Goal: Task Accomplishment & Management: Manage account settings

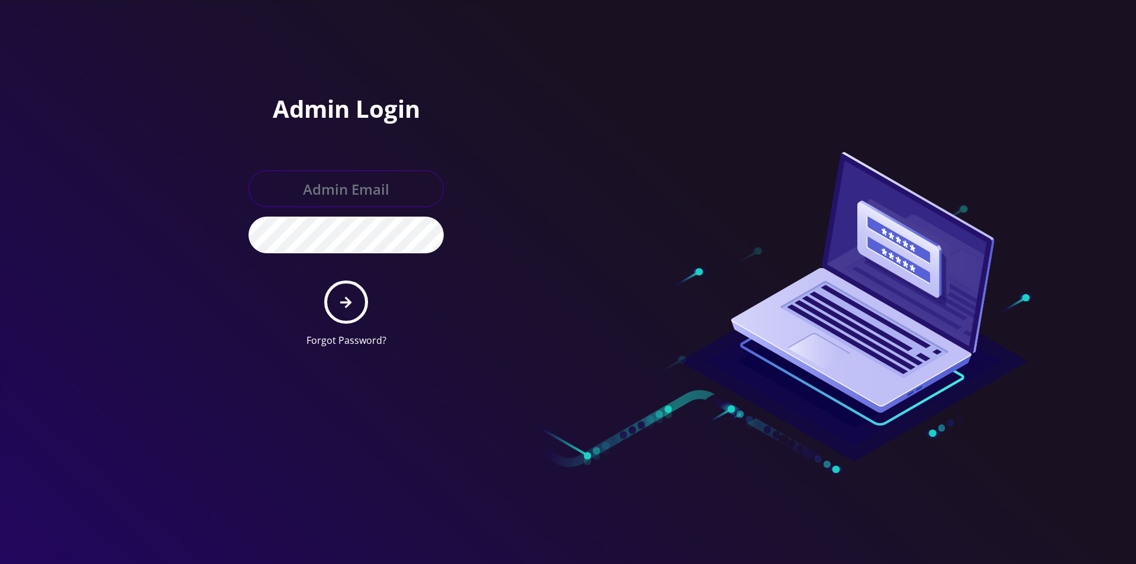
type input "[EMAIL_ADDRESS][DOMAIN_NAME]"
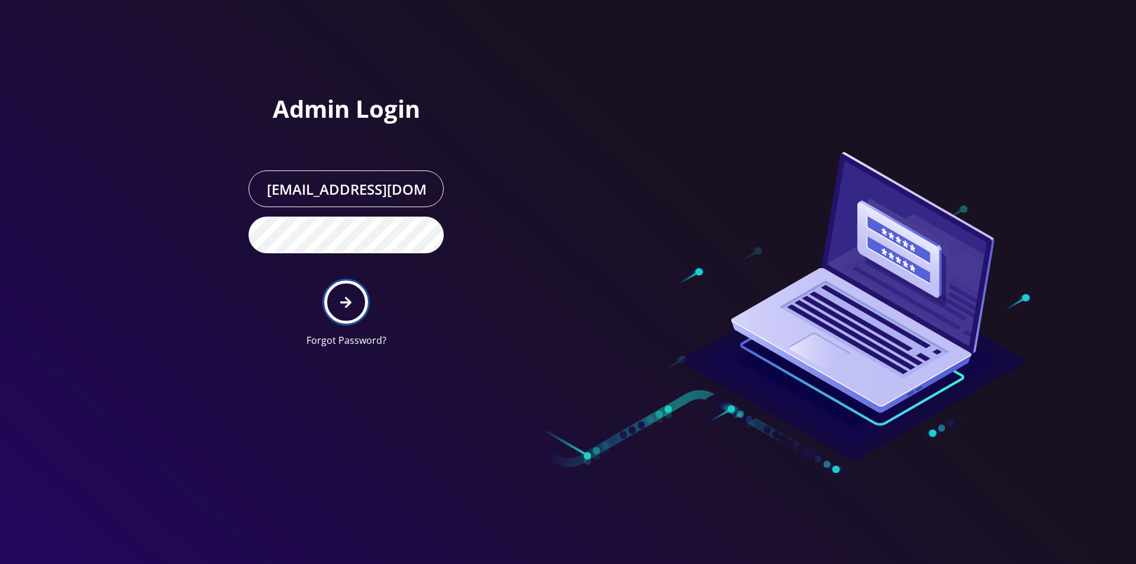
click at [350, 312] on button "submit" at bounding box center [345, 301] width 43 height 43
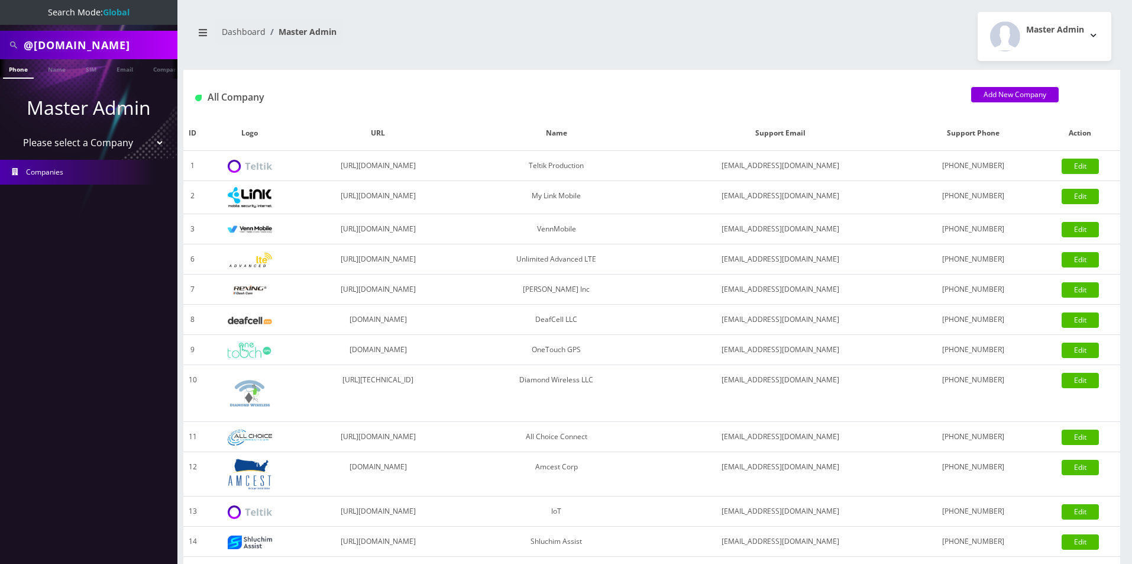
click at [89, 46] on input "@intuneanalytics.com" at bounding box center [99, 45] width 151 height 22
type input "frt"
click at [101, 256] on nav "Search Mode: Global frt Phone Name SIM Email Company Customer Master Admin Plea…" at bounding box center [88, 282] width 177 height 564
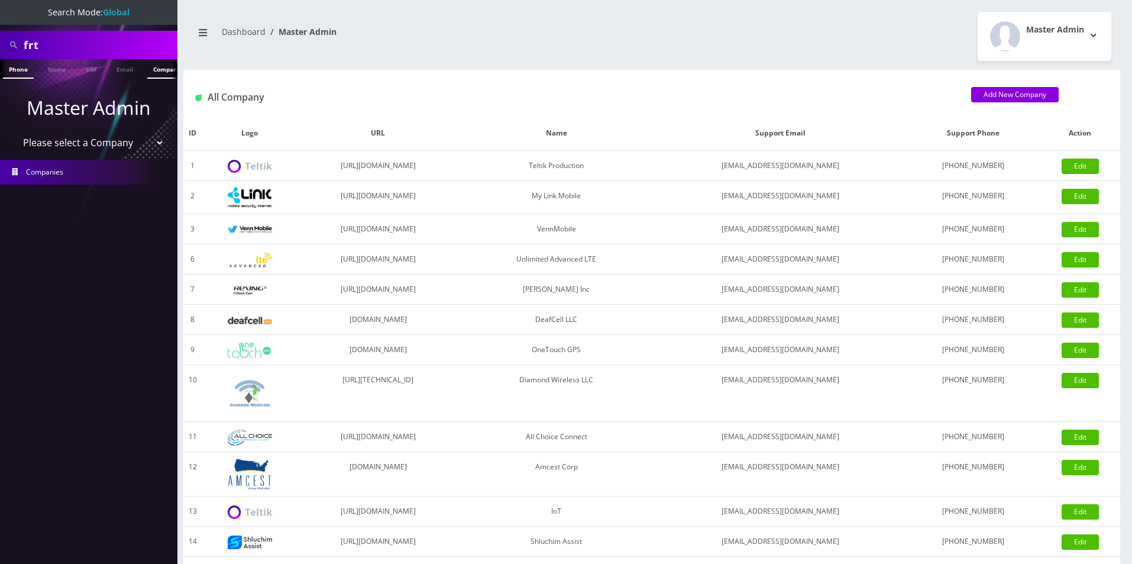
click at [153, 73] on link "Company" at bounding box center [167, 69] width 40 height 20
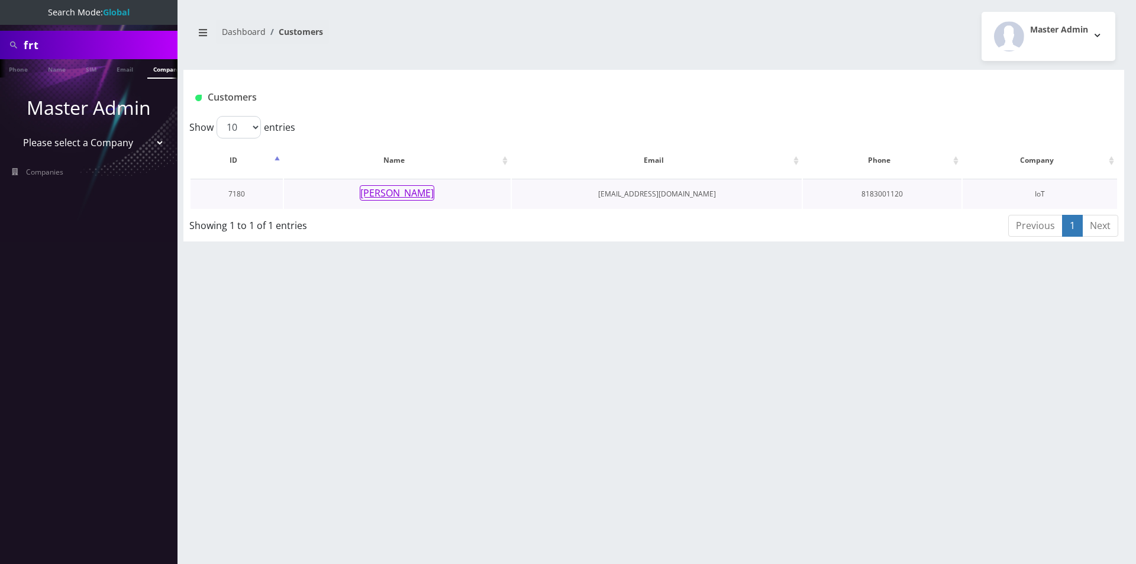
click at [409, 194] on button "[PERSON_NAME]" at bounding box center [397, 192] width 75 height 15
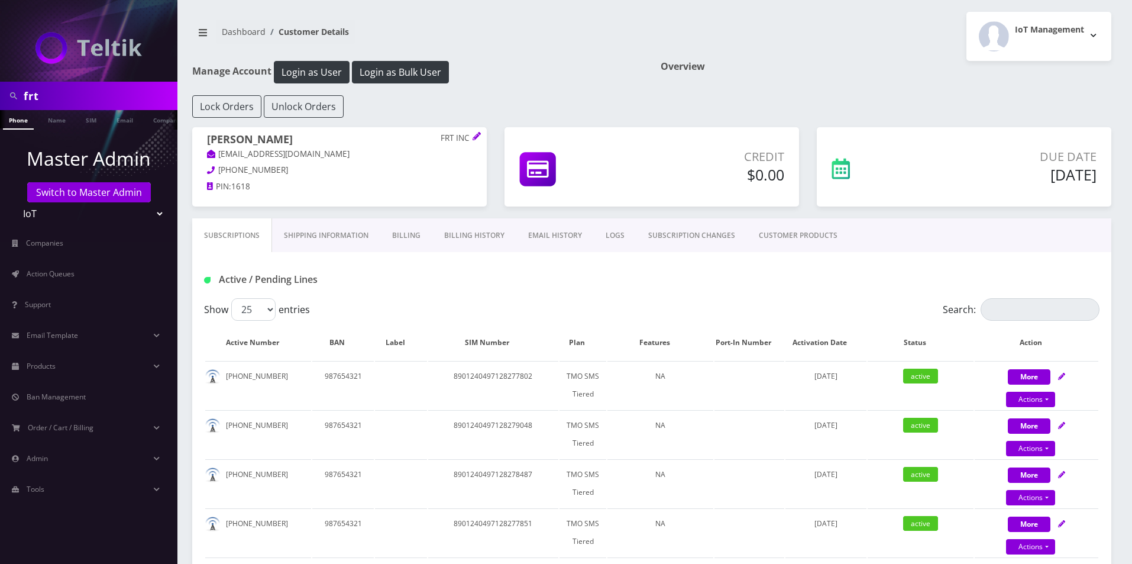
click at [345, 232] on link "Shipping Information" at bounding box center [326, 235] width 108 height 34
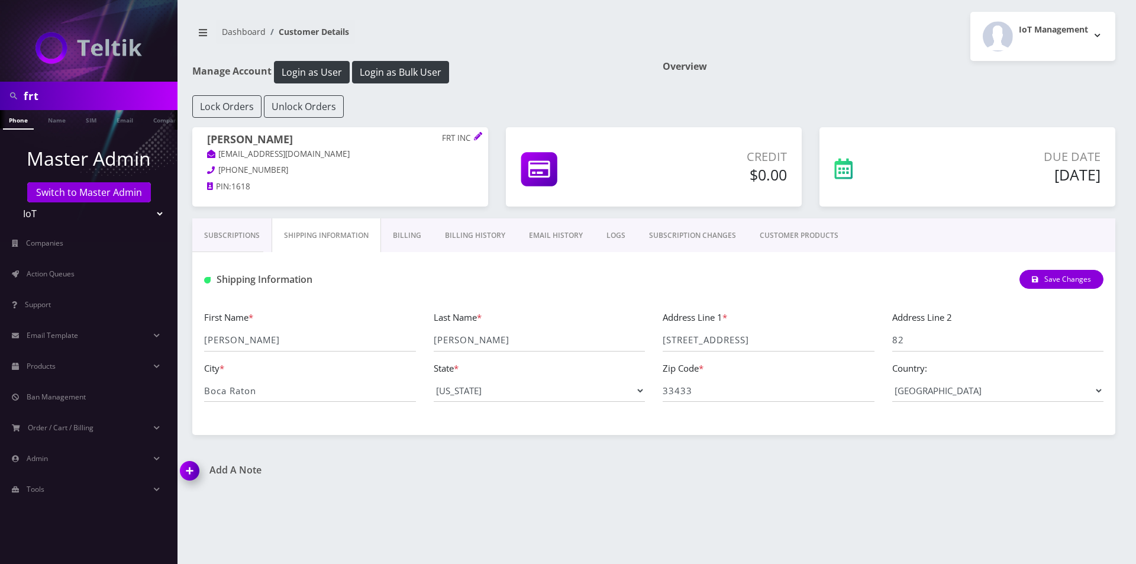
click at [466, 231] on link "Billing History" at bounding box center [475, 235] width 84 height 34
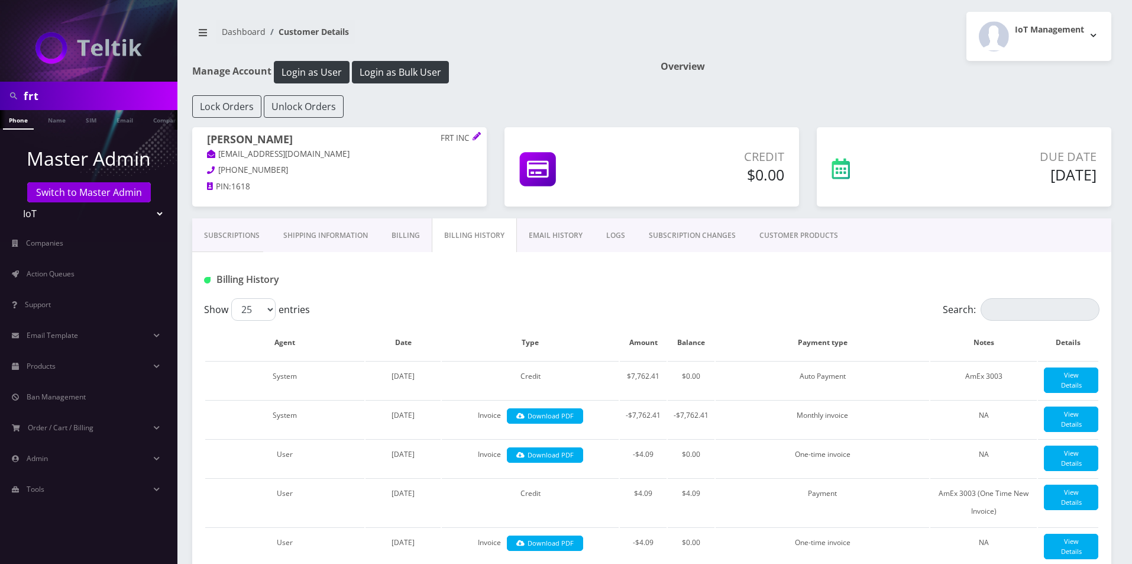
click at [406, 231] on link "Billing" at bounding box center [406, 235] width 52 height 34
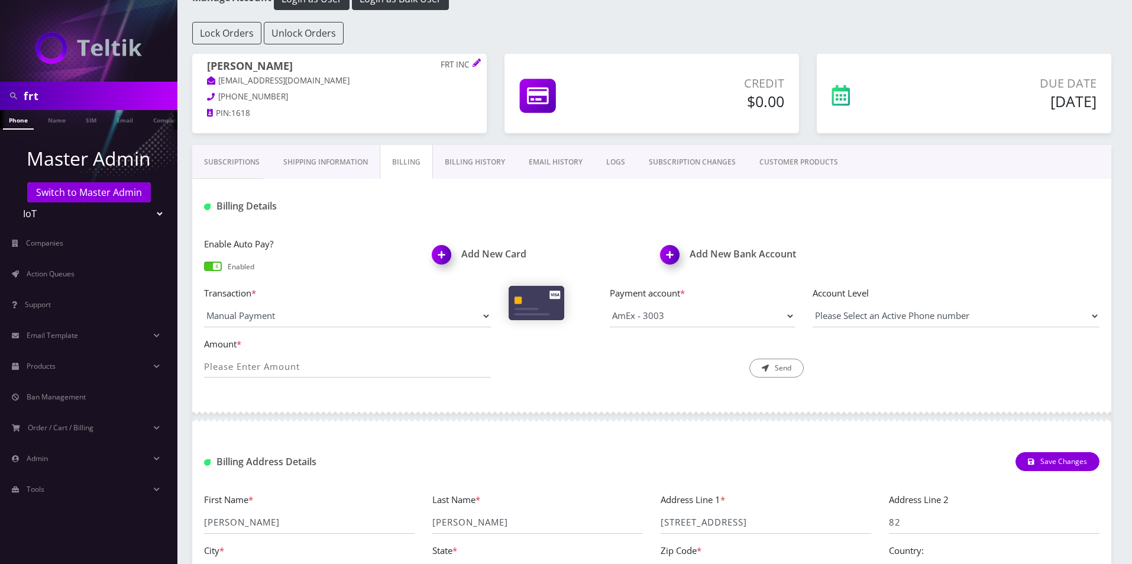
scroll to position [59, 0]
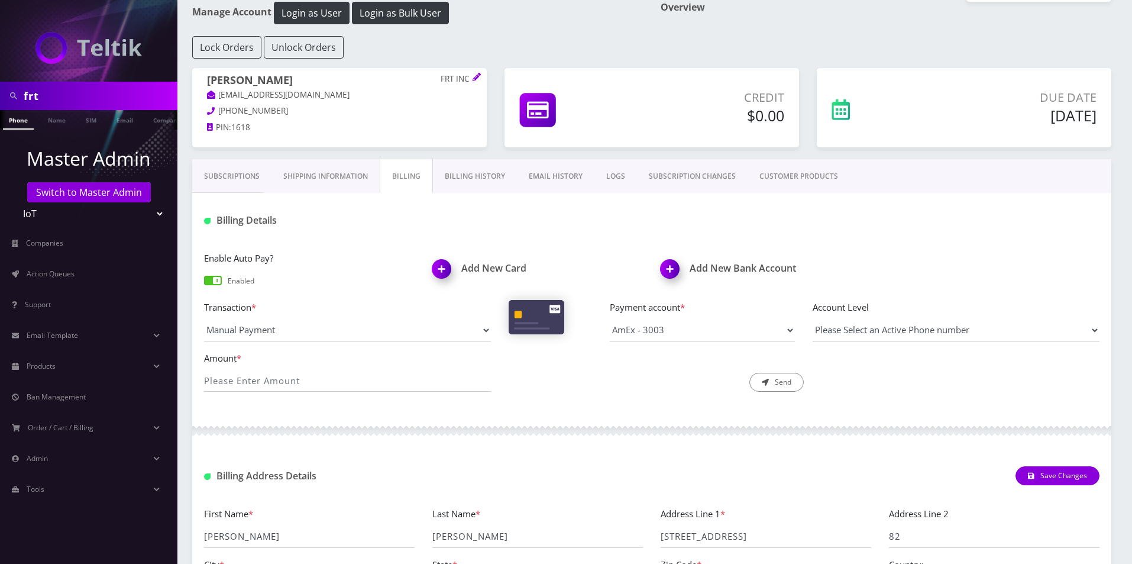
click at [316, 169] on link "Shipping Information" at bounding box center [325, 176] width 108 height 34
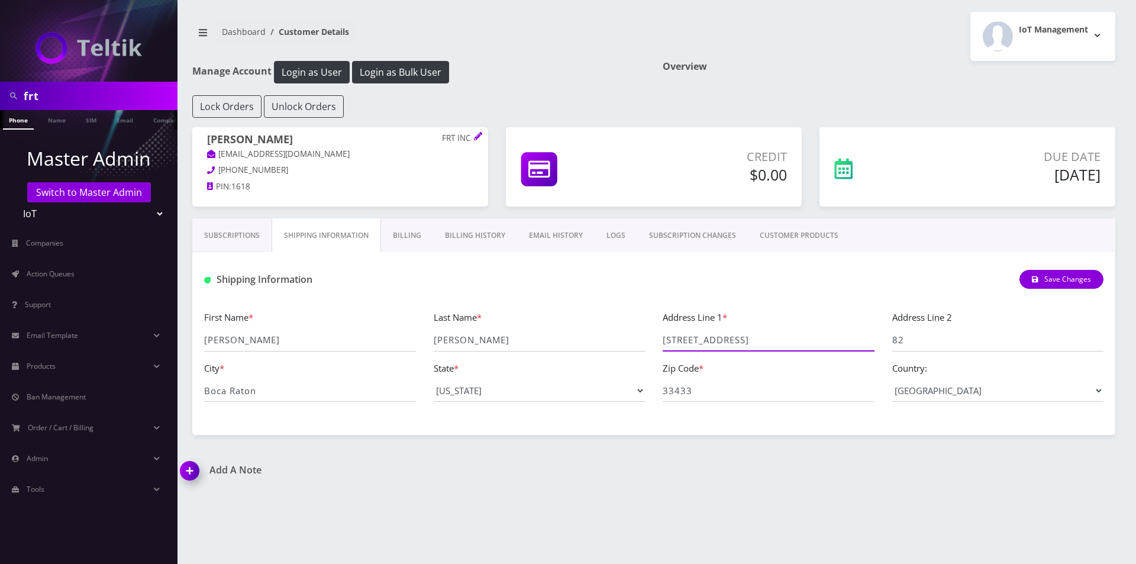
drag, startPoint x: 756, startPoint y: 340, endPoint x: 626, endPoint y: 341, distance: 130.1
click at [626, 341] on div "First Name * [PERSON_NAME] Last Name * [PERSON_NAME] Address Line 1 * [STREET_A…" at bounding box center [653, 360] width 917 height 101
click at [767, 396] on input "33433" at bounding box center [768, 390] width 212 height 22
click at [762, 348] on input "[STREET_ADDRESS]" at bounding box center [768, 340] width 212 height 22
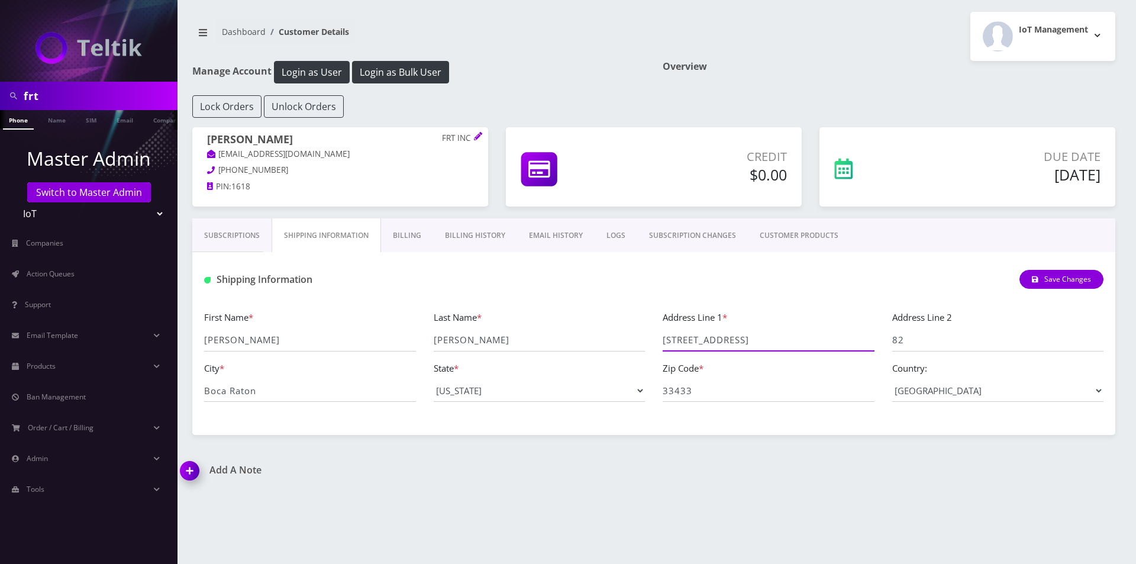
click at [762, 348] on input "[STREET_ADDRESS]" at bounding box center [768, 340] width 212 height 22
click at [762, 340] on input "[STREET_ADDRESS]" at bounding box center [768, 340] width 212 height 22
drag, startPoint x: 757, startPoint y: 340, endPoint x: 615, endPoint y: 341, distance: 141.4
click at [615, 341] on div "First Name * [PERSON_NAME] Last Name * [PERSON_NAME] Address Line 1 * [STREET_A…" at bounding box center [653, 360] width 917 height 101
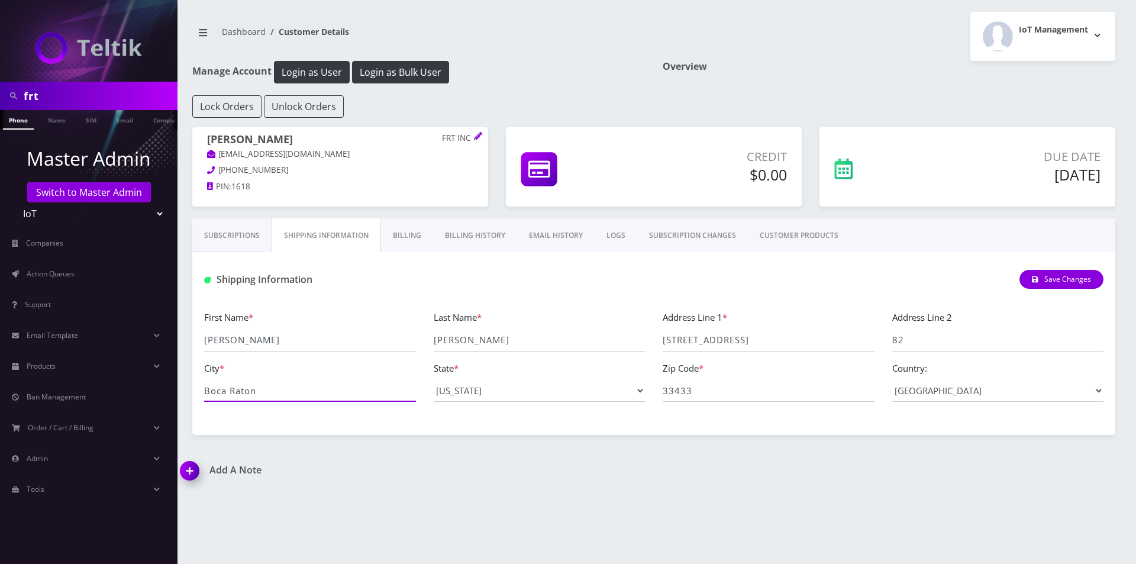
click at [266, 385] on input "Boca Raton" at bounding box center [310, 390] width 212 height 22
